Goal: Find specific page/section: Find specific page/section

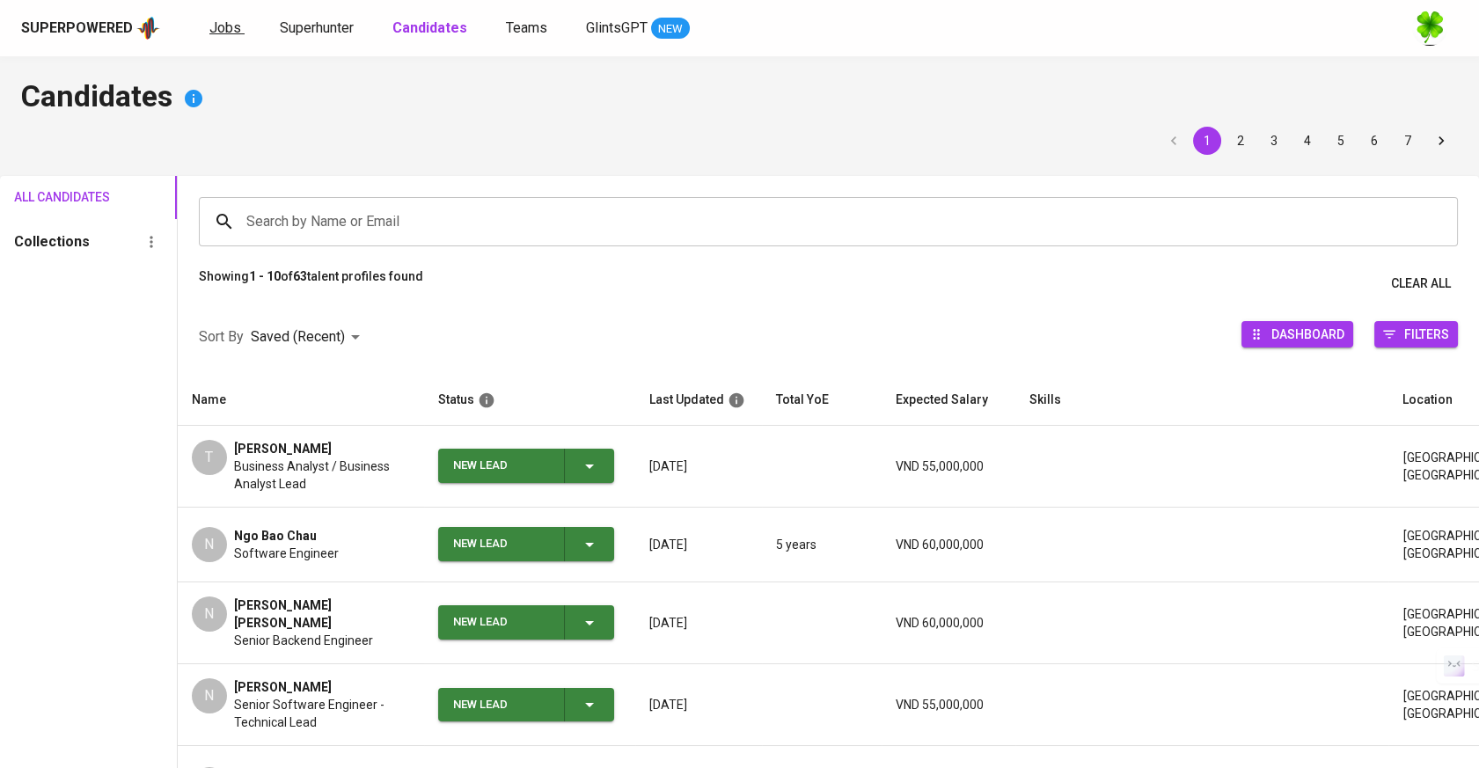
click at [232, 26] on span "Jobs" at bounding box center [225, 27] width 32 height 17
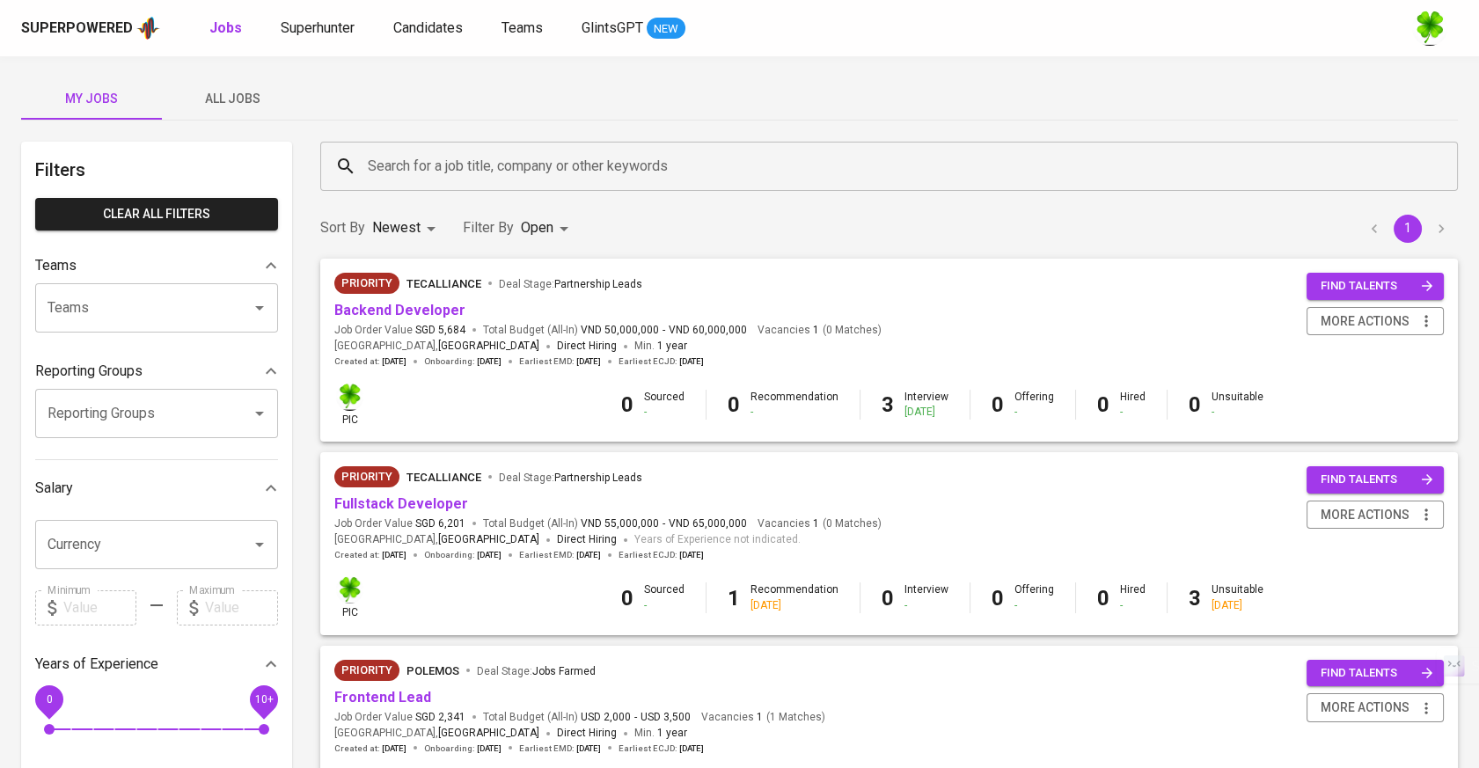
click at [239, 88] on span "All Jobs" at bounding box center [232, 99] width 120 height 22
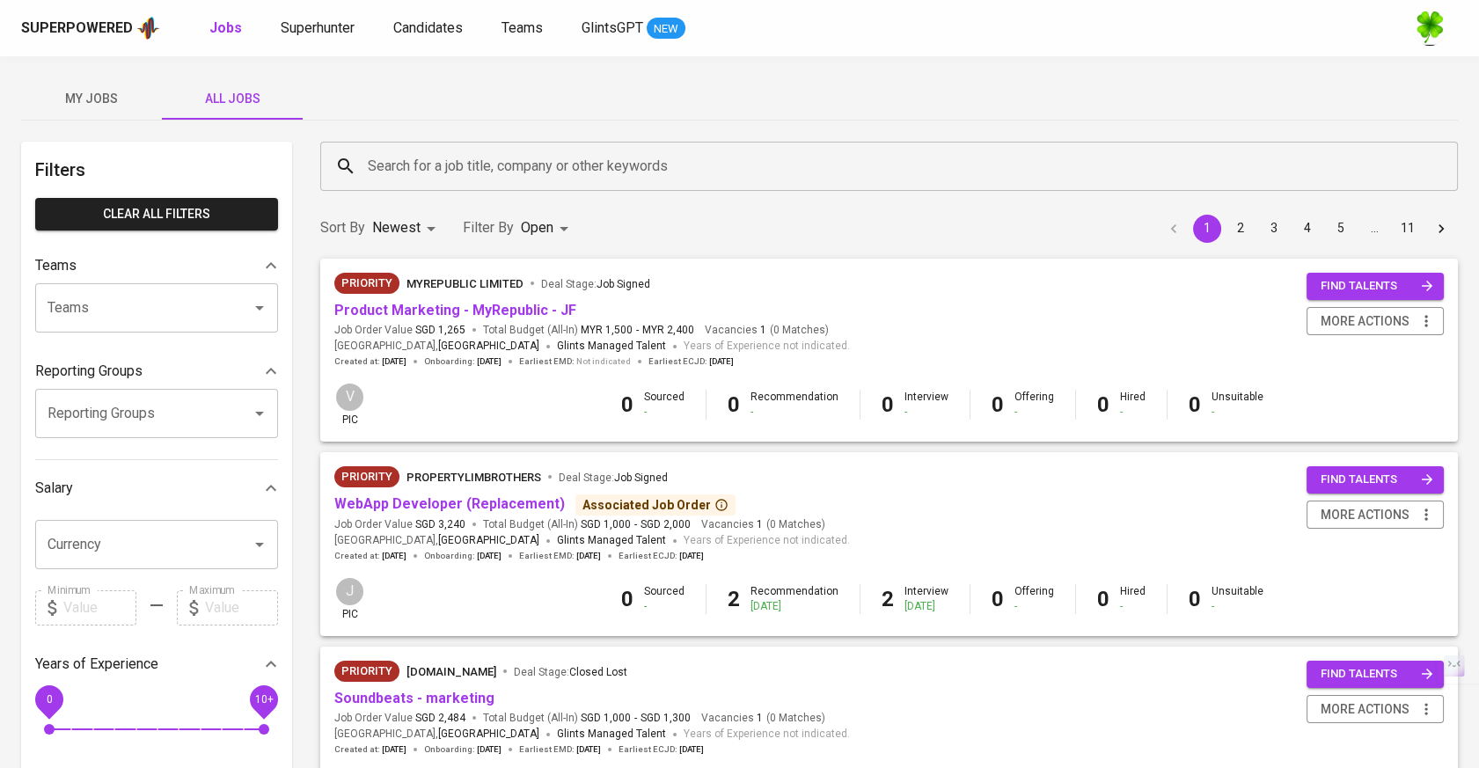
click at [517, 178] on input "Search for a job title, company or other keywords" at bounding box center [893, 166] width 1060 height 33
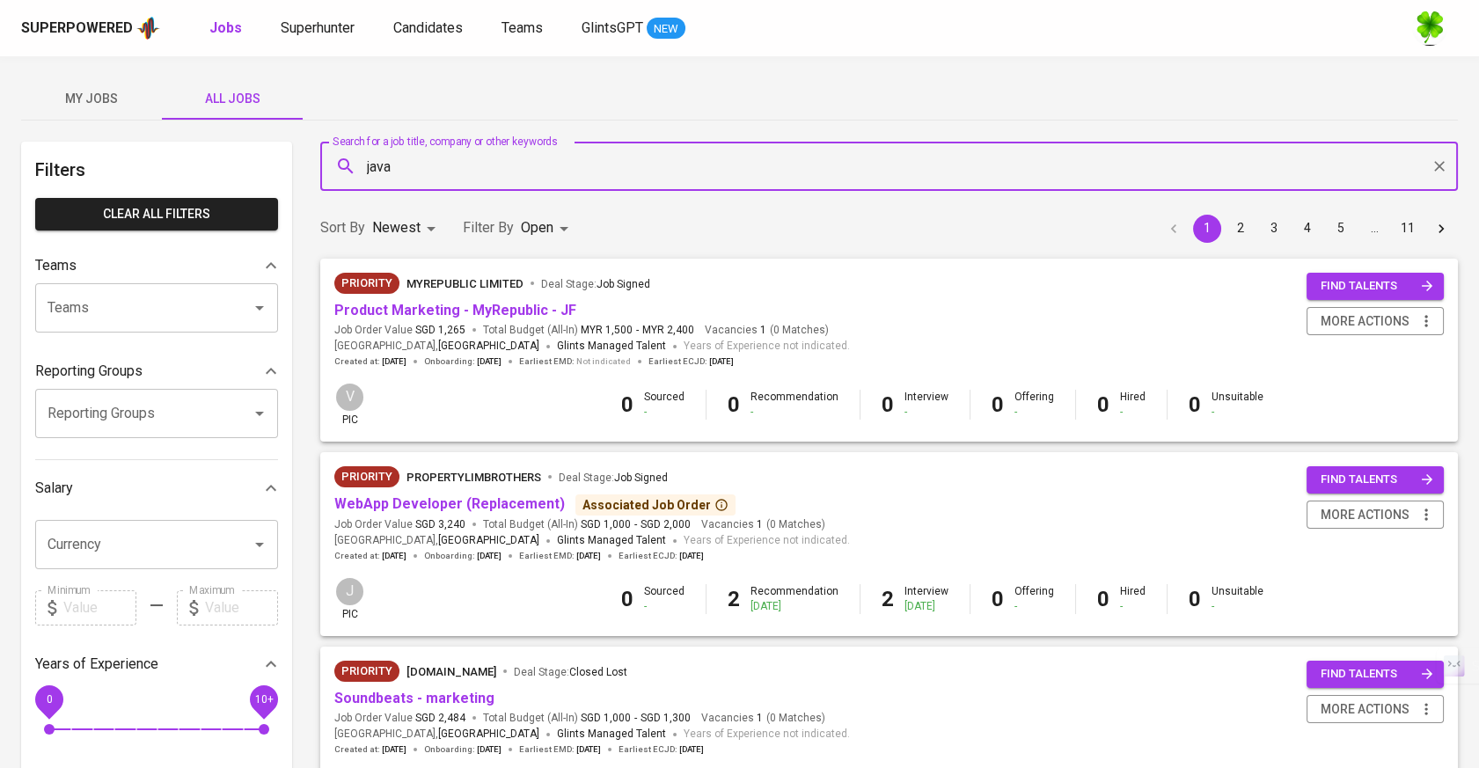
type input "java"
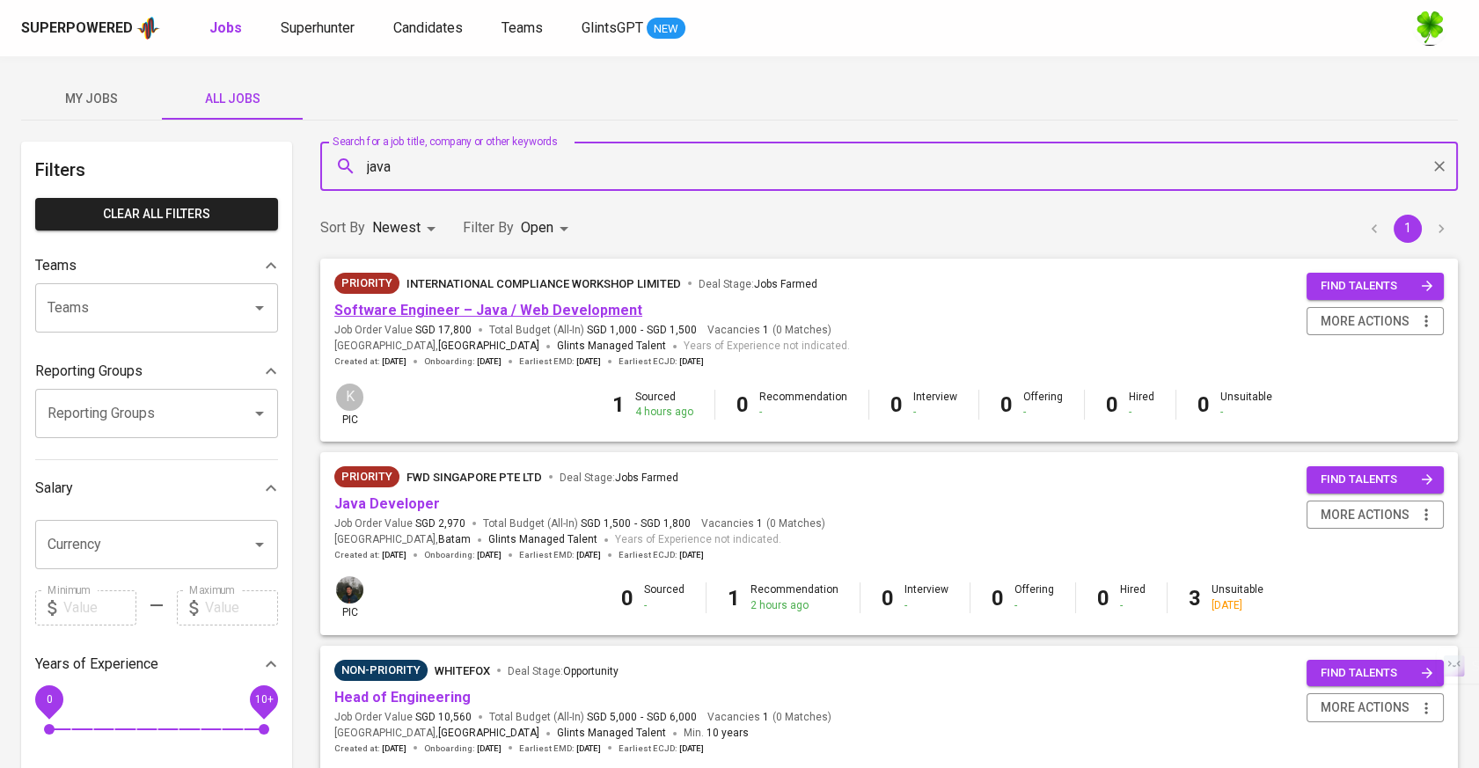
click at [577, 306] on link "Software Engineer – Java / Web Development" at bounding box center [488, 310] width 308 height 17
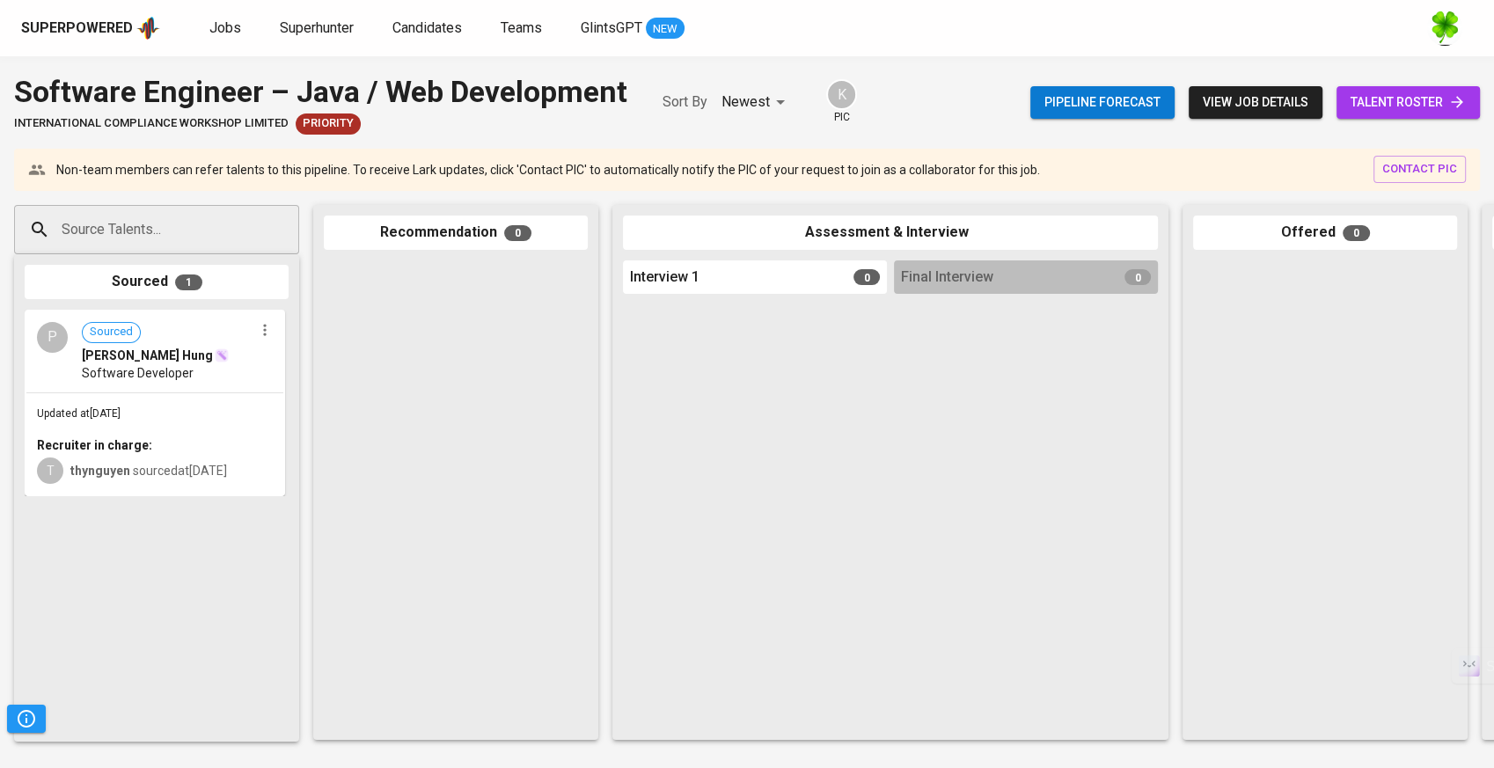
click at [222, 394] on div "Updated at [DATE] Recruiter in charge: T thynguyen sourced at [DATE]" at bounding box center [154, 444] width 257 height 102
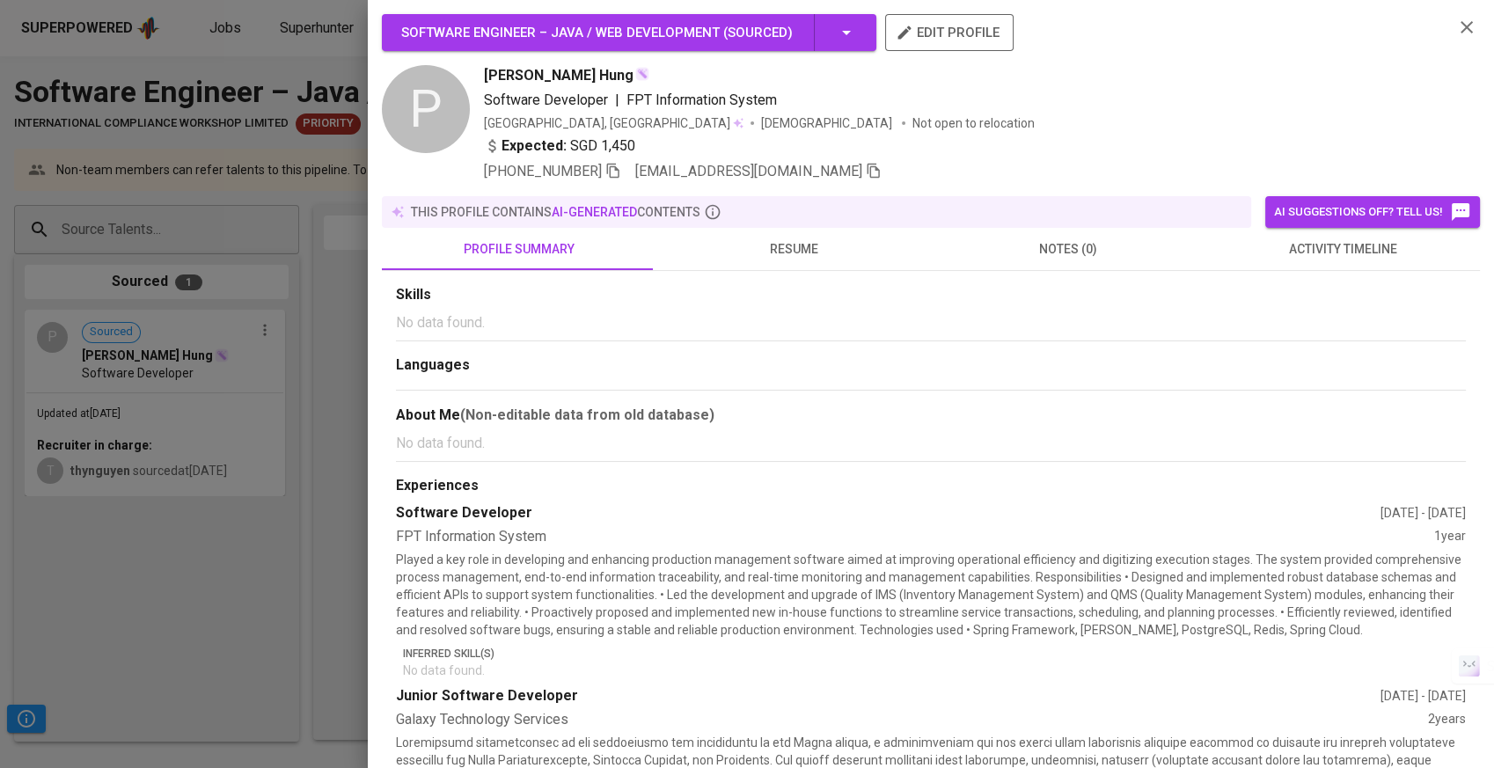
click at [784, 250] on span "resume" at bounding box center [793, 249] width 253 height 22
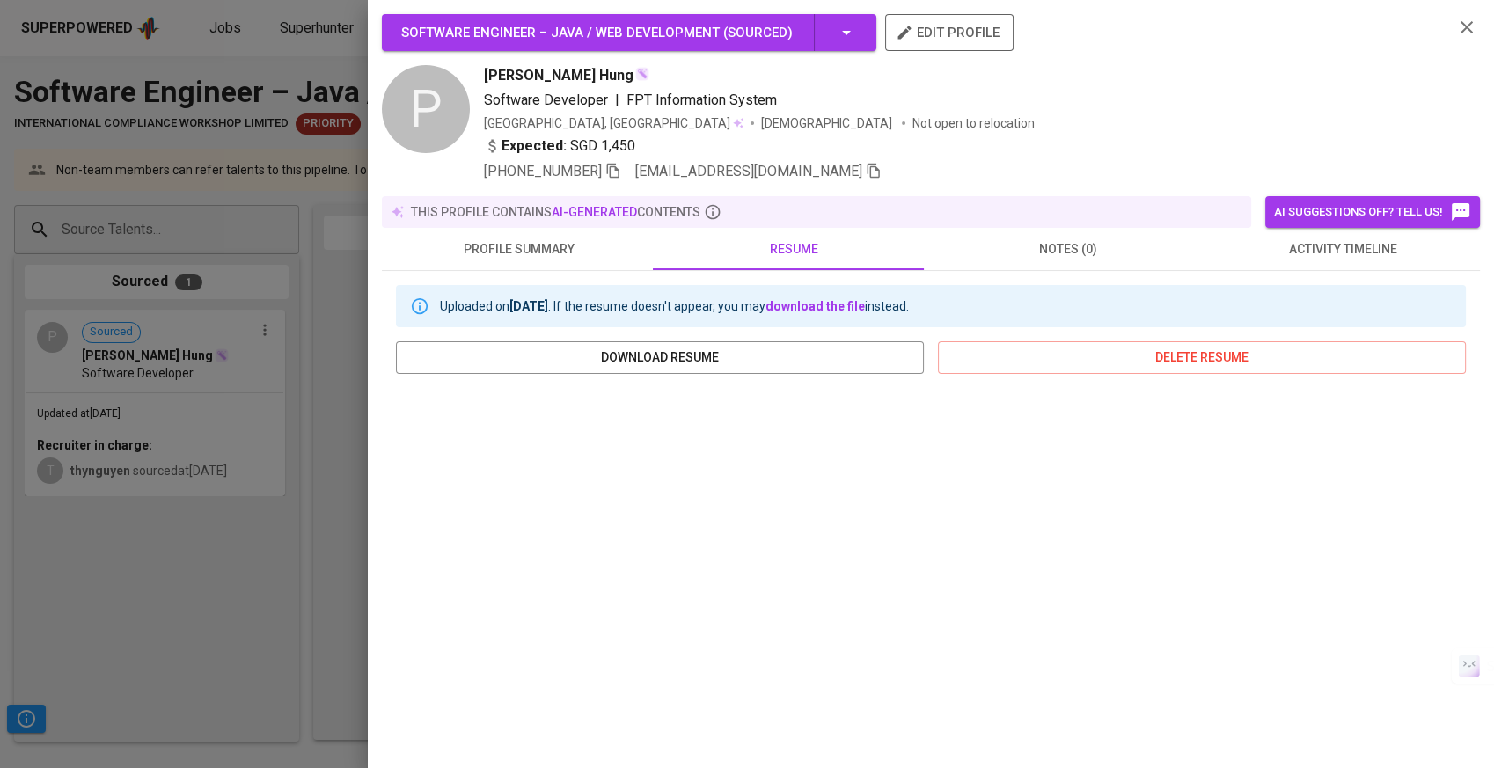
click at [116, 523] on div at bounding box center [747, 384] width 1494 height 768
